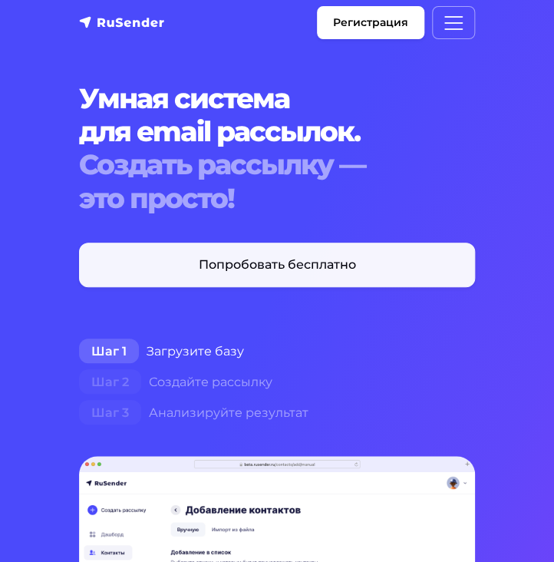
click at [238, 269] on link "Попробовать бесплатно" at bounding box center [277, 265] width 396 height 45
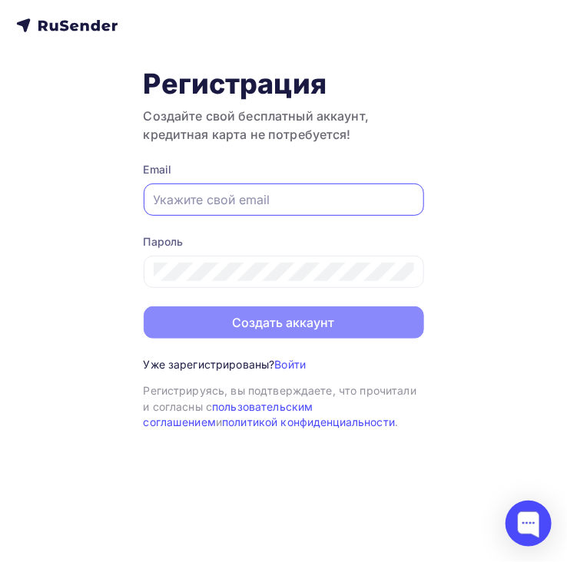
click at [237, 196] on input "text" at bounding box center [284, 199] width 260 height 18
click at [202, 193] on input "text" at bounding box center [284, 199] width 260 height 18
paste input "yagunova@vocality-nsk.ru"
type input "yagunova@vocality-nsk.ru"
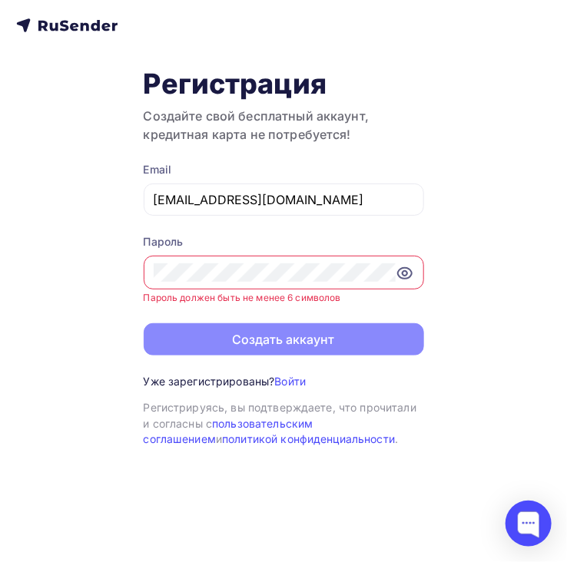
click at [404, 274] on icon at bounding box center [404, 273] width 5 height 5
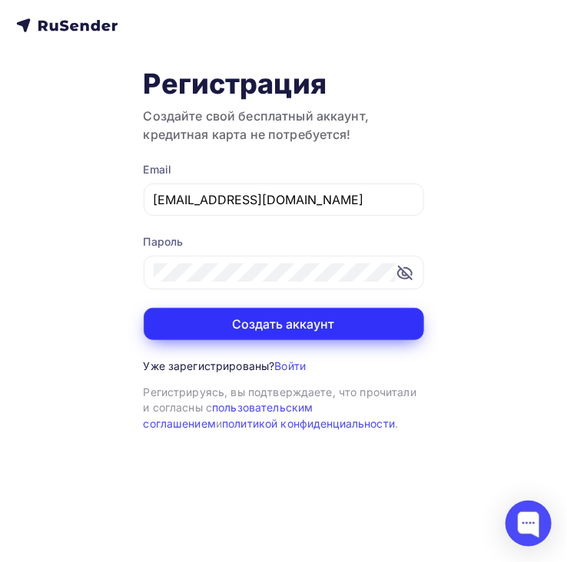
click at [283, 320] on button "Создать аккаунт" at bounding box center [284, 324] width 280 height 32
